Goal: Information Seeking & Learning: Learn about a topic

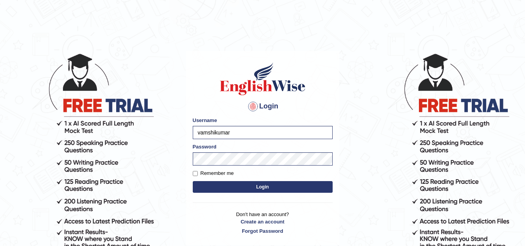
click at [244, 183] on button "Login" at bounding box center [263, 187] width 140 height 12
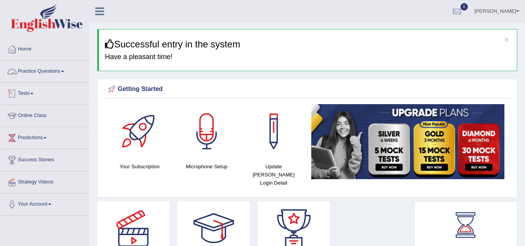
click at [30, 69] on link "Practice Questions" at bounding box center [44, 70] width 89 height 19
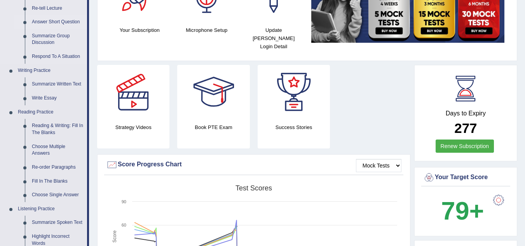
scroll to position [137, 0]
click at [38, 97] on link "Write Essay" at bounding box center [57, 98] width 59 height 14
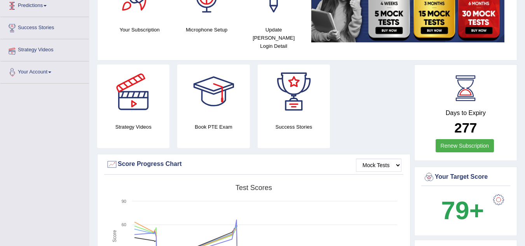
scroll to position [151, 0]
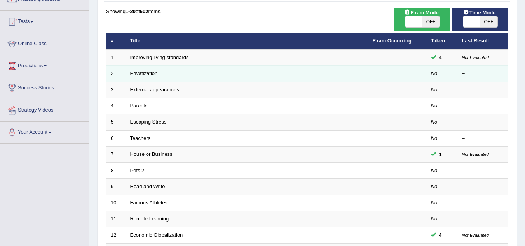
scroll to position [71, 0]
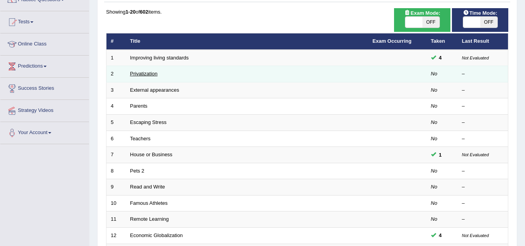
click at [148, 72] on link "Privatization" at bounding box center [144, 74] width 28 height 6
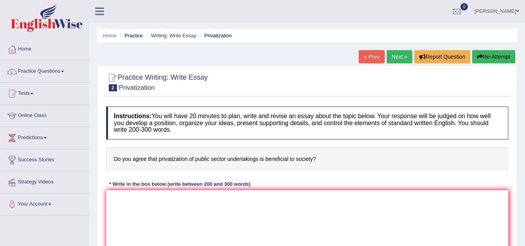
drag, startPoint x: 161, startPoint y: 84, endPoint x: 230, endPoint y: 30, distance: 87.5
click at [230, 30] on div "Home Practice Writing: Write Essay Privatization « Prev Next » Report Question …" at bounding box center [306, 194] width 435 height 388
drag, startPoint x: 230, startPoint y: 30, endPoint x: 218, endPoint y: 37, distance: 13.7
click at [218, 37] on ul "Home Practice Writing: Write Essay Privatization" at bounding box center [307, 36] width 420 height 14
click at [218, 37] on li "Privatization" at bounding box center [215, 35] width 34 height 7
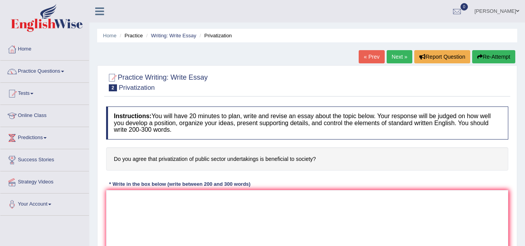
click at [218, 37] on li "Privatization" at bounding box center [215, 35] width 34 height 7
drag, startPoint x: 236, startPoint y: 37, endPoint x: 180, endPoint y: 37, distance: 55.9
click at [180, 37] on ul "Home Practice Writing: Write Essay Privatization" at bounding box center [307, 36] width 420 height 14
drag, startPoint x: 187, startPoint y: 158, endPoint x: 165, endPoint y: 138, distance: 30.0
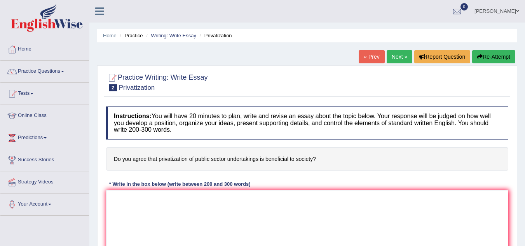
click at [165, 138] on div "Instructions: You will have 20 minutes to plan, write and revise an essay about…" at bounding box center [307, 189] width 406 height 172
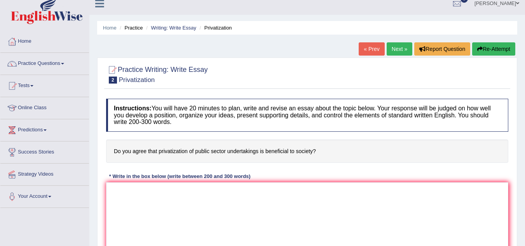
scroll to position [7, 0]
drag, startPoint x: 155, startPoint y: 79, endPoint x: 120, endPoint y: 85, distance: 35.1
click at [120, 85] on div "Practice Writing: Write Essay 2 Privatization" at bounding box center [307, 75] width 406 height 27
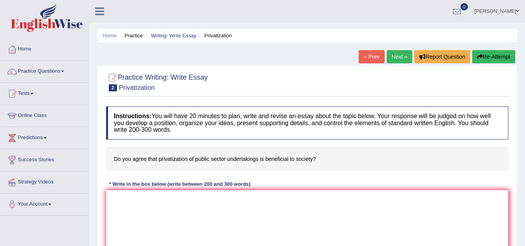
scroll to position [12, 0]
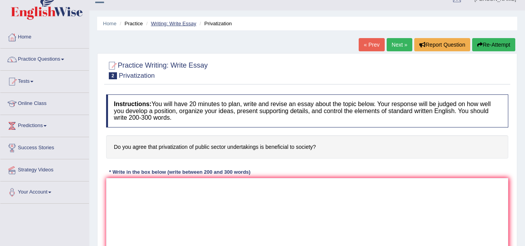
click at [169, 23] on link "Writing: Write Essay" at bounding box center [173, 24] width 45 height 6
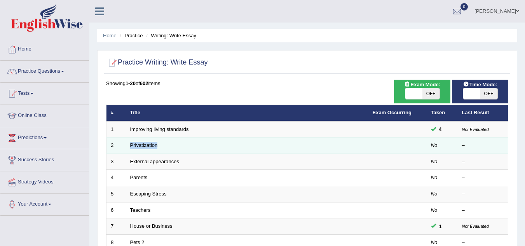
drag, startPoint x: 168, startPoint y: 146, endPoint x: 129, endPoint y: 151, distance: 39.5
click at [129, 151] on td "Privatization" at bounding box center [247, 145] width 242 height 16
copy link "Privatization"
click at [152, 145] on link "Privatization" at bounding box center [144, 145] width 28 height 6
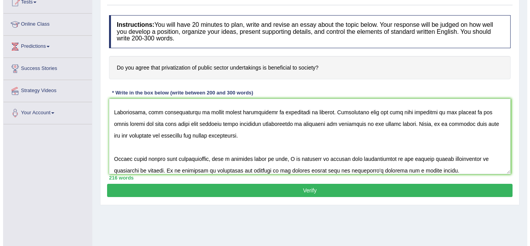
scroll to position [93, 0]
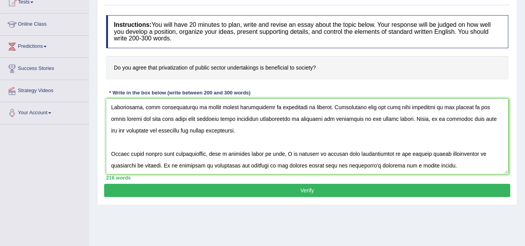
click at [331, 165] on textarea at bounding box center [307, 136] width 402 height 75
type textarea "In the current era of scientific and technological progress, we find ourselves …"
click at [277, 186] on button "Verify" at bounding box center [307, 190] width 406 height 13
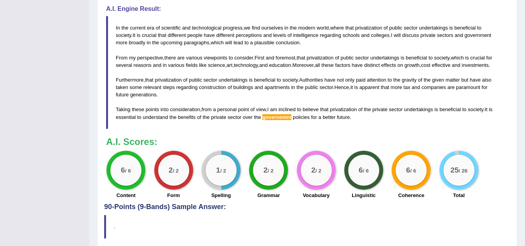
scroll to position [260, 0]
click at [274, 115] on span "governemnt" at bounding box center [276, 117] width 29 height 6
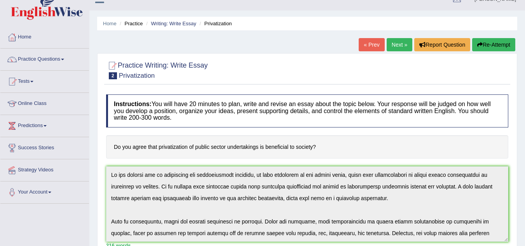
scroll to position [0, 0]
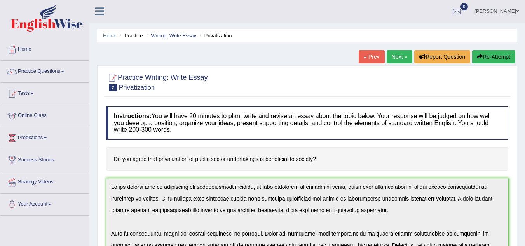
click at [486, 54] on button "Re-Attempt" at bounding box center [493, 56] width 43 height 13
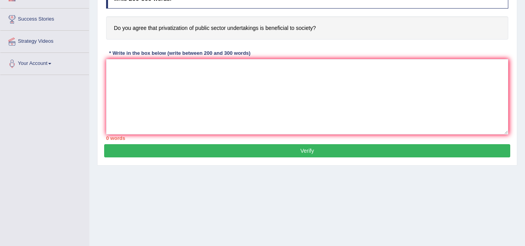
scroll to position [141, 0]
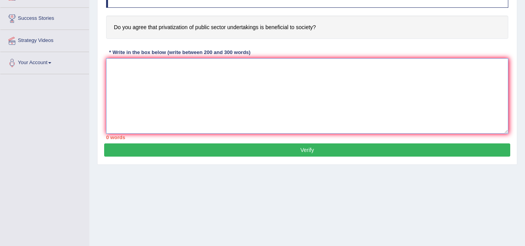
click at [315, 82] on textarea at bounding box center [307, 95] width 402 height 75
paste textarea "In the current era of scientific and technological progress, we find ourselves …"
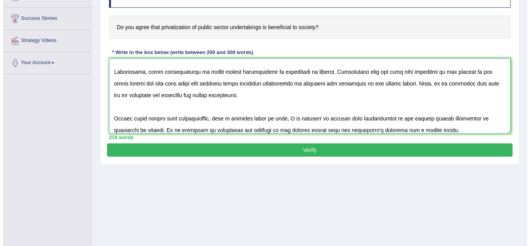
scroll to position [93, 0]
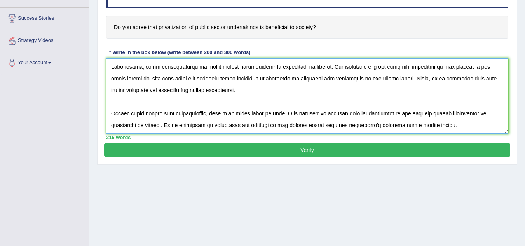
click at [318, 128] on textarea at bounding box center [307, 95] width 402 height 75
type textarea "In the current era of scientific and technological progress, we find ourselves …"
click at [308, 149] on button "Verify" at bounding box center [307, 149] width 406 height 13
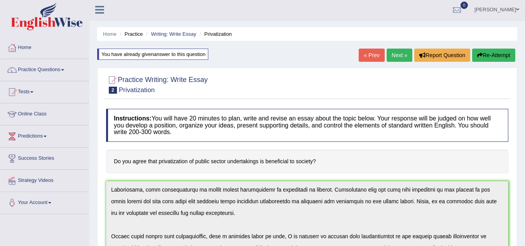
scroll to position [0, 0]
